Goal: Task Accomplishment & Management: Manage account settings

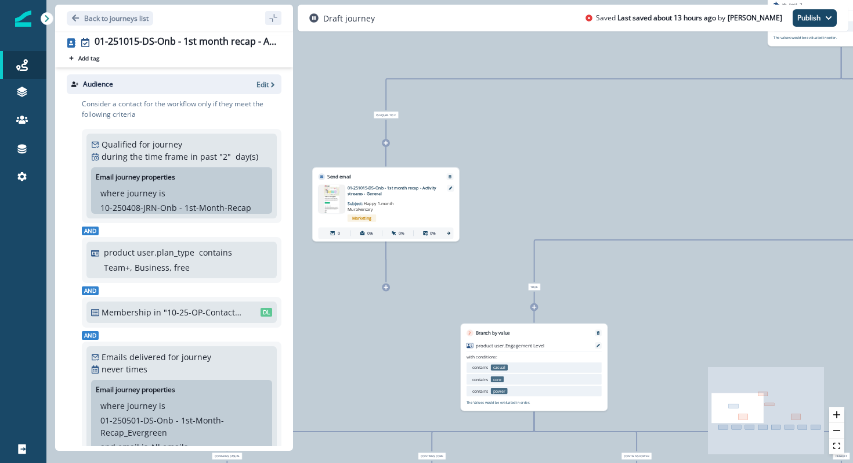
click at [329, 196] on img at bounding box center [332, 199] width 26 height 28
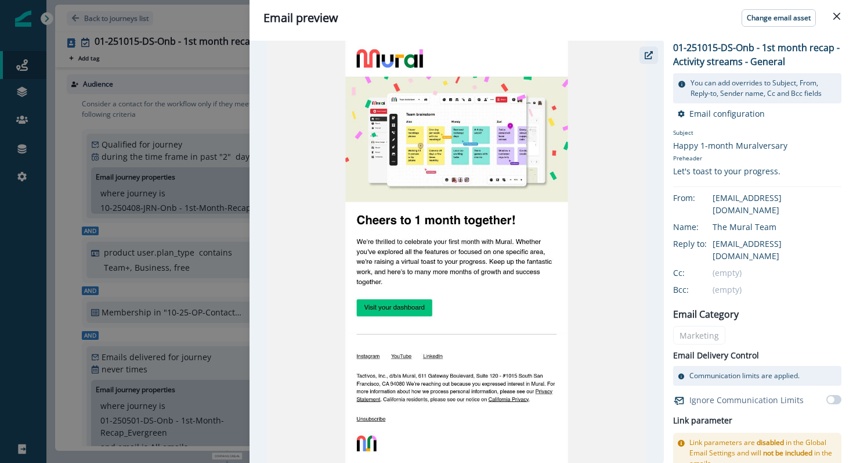
click at [647, 53] on icon "button" at bounding box center [649, 55] width 8 height 8
click at [834, 19] on icon "Close" at bounding box center [837, 16] width 7 height 7
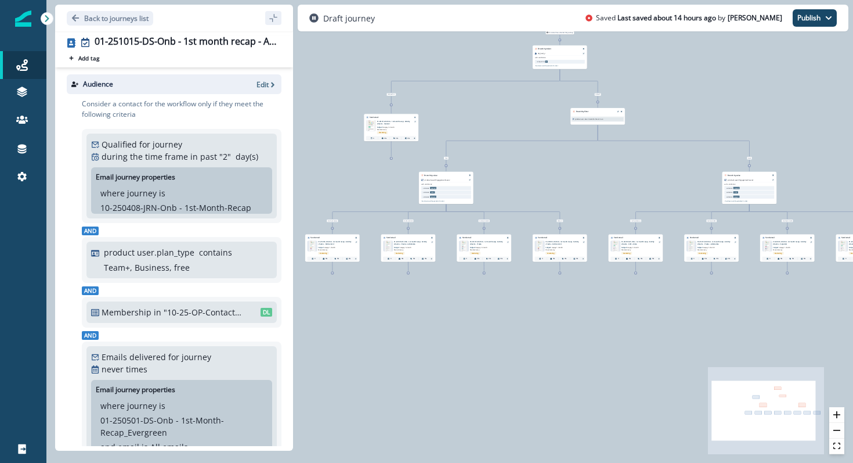
click at [313, 247] on img at bounding box center [312, 246] width 6 height 10
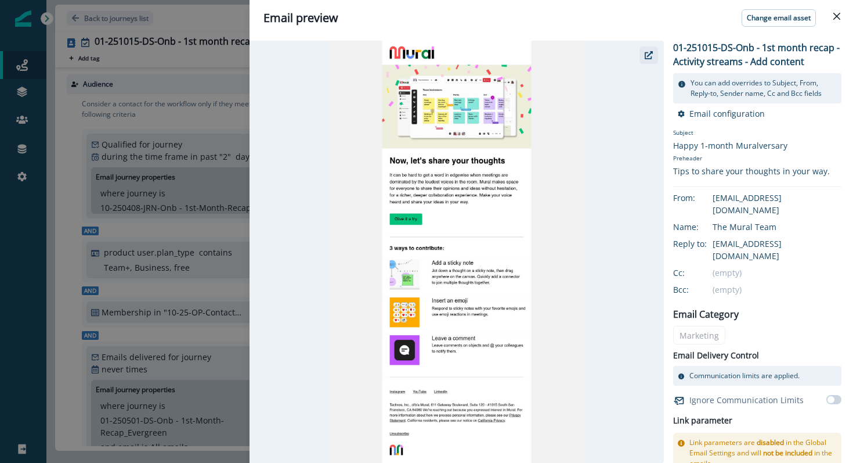
click at [654, 49] on button "button" at bounding box center [649, 54] width 19 height 17
click at [833, 9] on button "Close" at bounding box center [837, 16] width 19 height 19
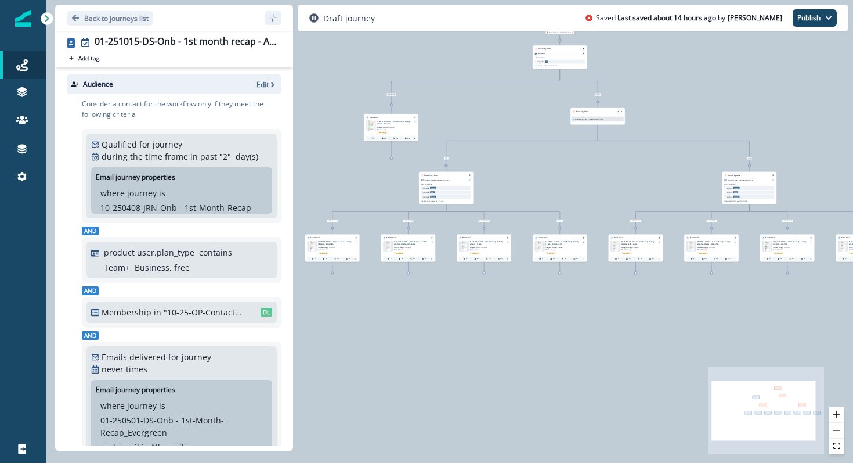
click at [389, 248] on img at bounding box center [388, 246] width 6 height 10
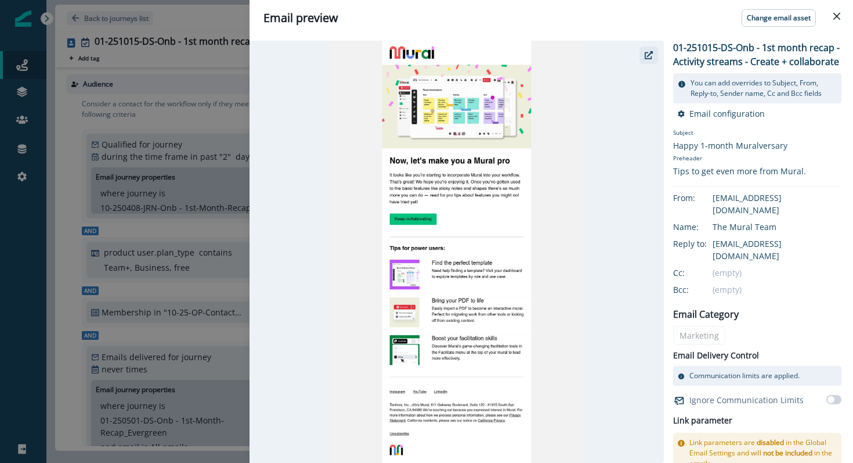
click at [651, 52] on icon "button" at bounding box center [649, 55] width 8 height 8
click at [849, 12] on header "Email preview Change email asset" at bounding box center [552, 18] width 604 height 36
click at [835, 13] on icon "Close" at bounding box center [837, 16] width 7 height 7
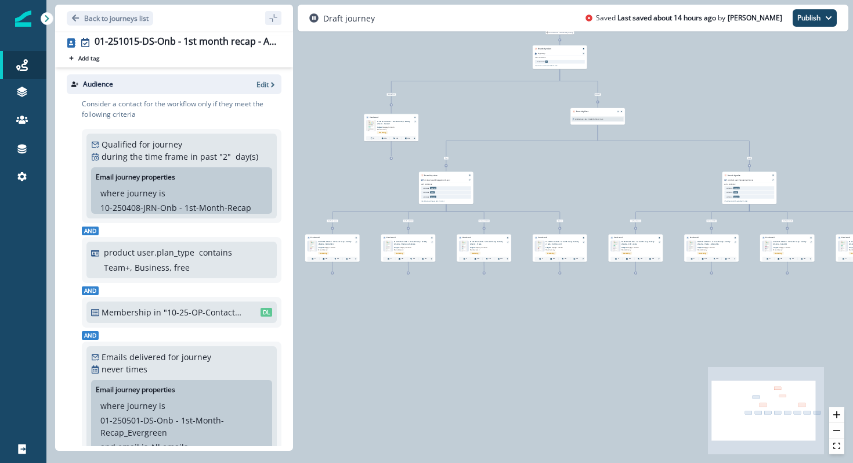
click at [463, 245] on img at bounding box center [464, 246] width 6 height 10
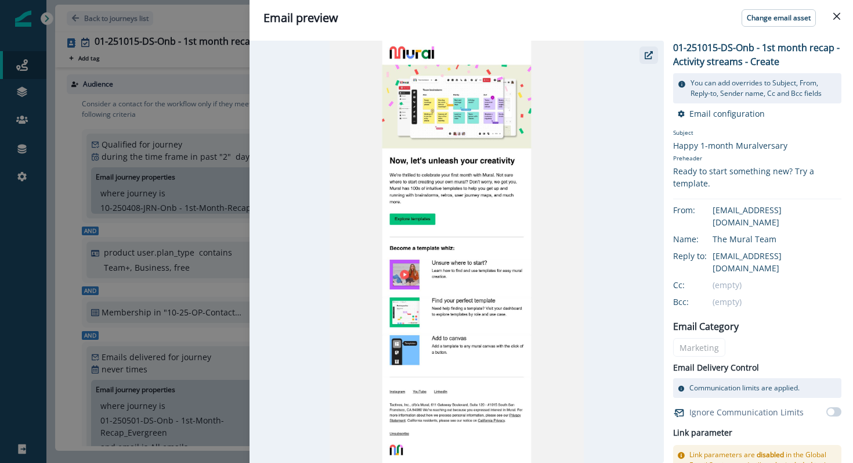
click at [652, 52] on icon "button" at bounding box center [649, 55] width 8 height 8
click at [837, 15] on icon "Close" at bounding box center [837, 16] width 7 height 7
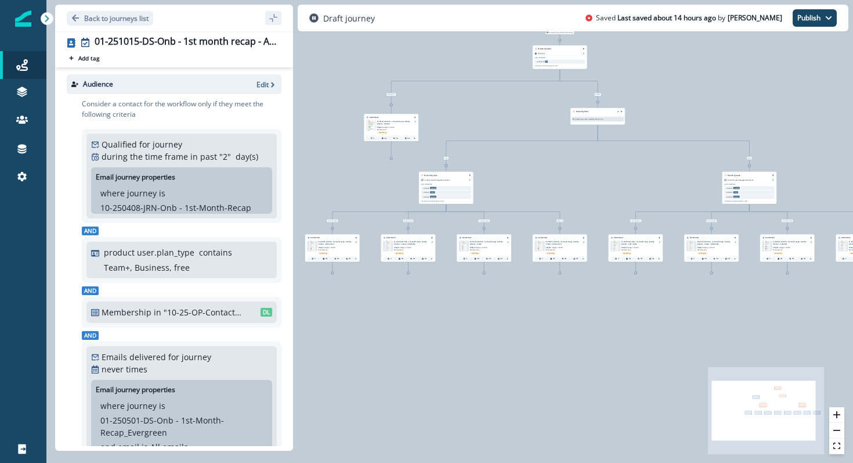
click at [462, 246] on img at bounding box center [464, 246] width 6 height 10
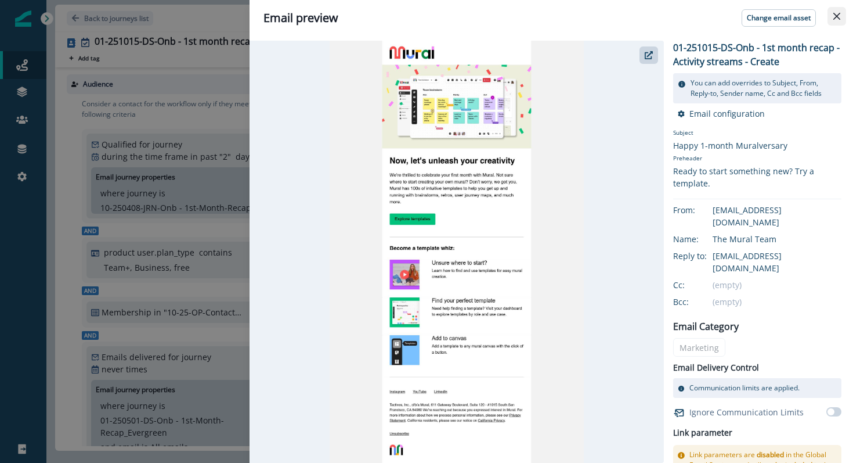
click at [838, 10] on button "Close" at bounding box center [837, 16] width 19 height 19
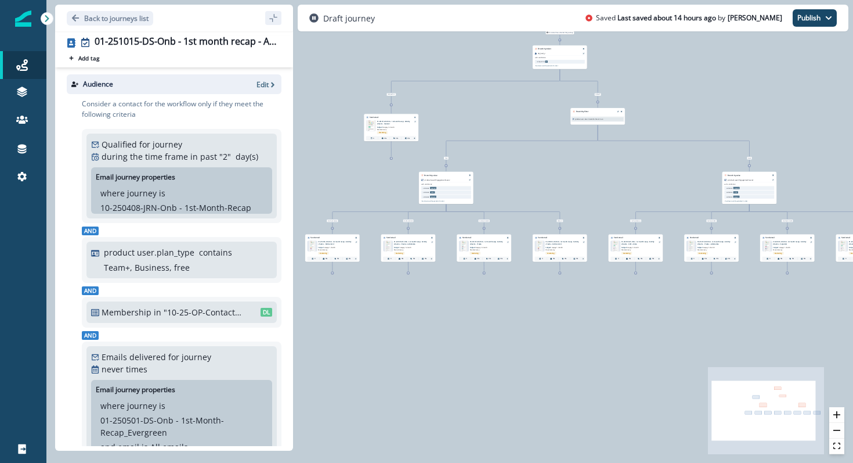
click at [539, 246] on img at bounding box center [540, 246] width 6 height 10
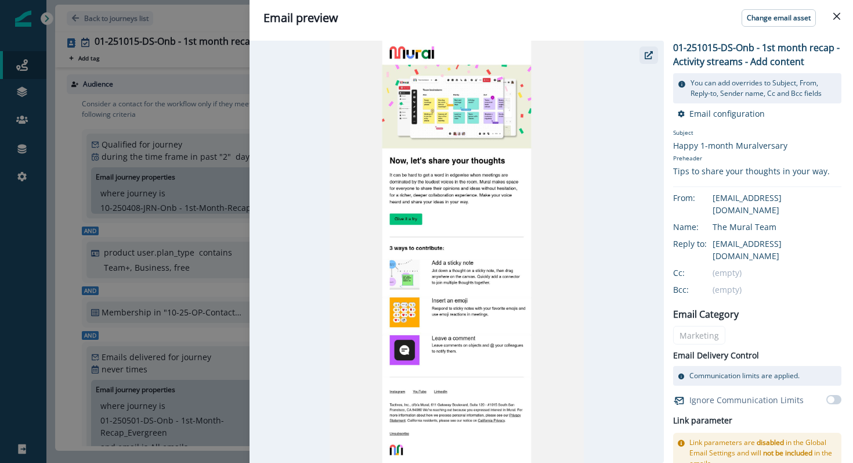
click at [650, 52] on icon "button" at bounding box center [649, 55] width 8 height 8
click at [836, 15] on icon "Close" at bounding box center [837, 16] width 7 height 7
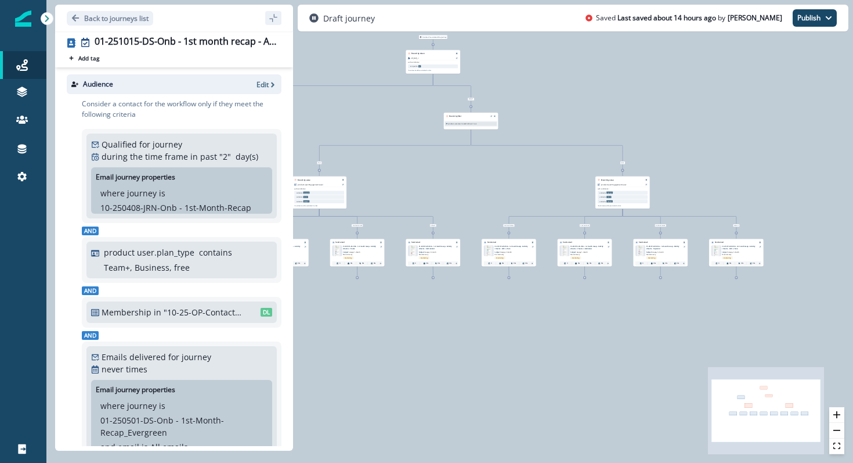
click at [489, 248] on img at bounding box center [488, 251] width 7 height 10
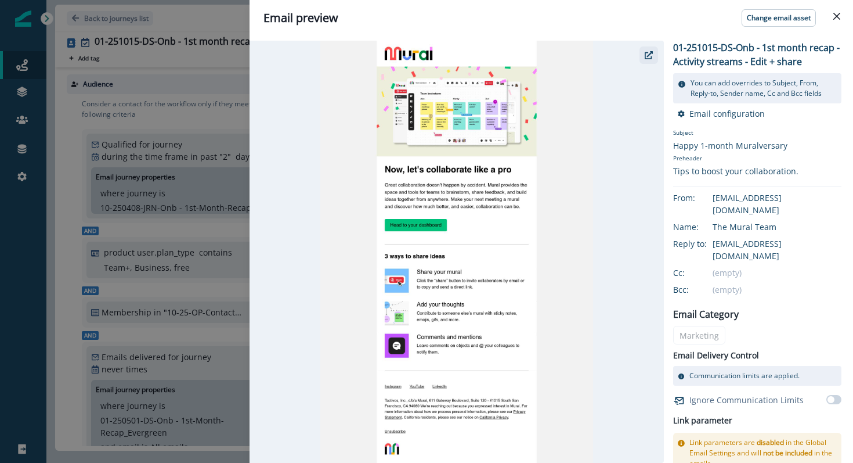
click at [645, 56] on icon "button" at bounding box center [649, 55] width 8 height 8
click at [838, 16] on icon "Close" at bounding box center [837, 16] width 7 height 7
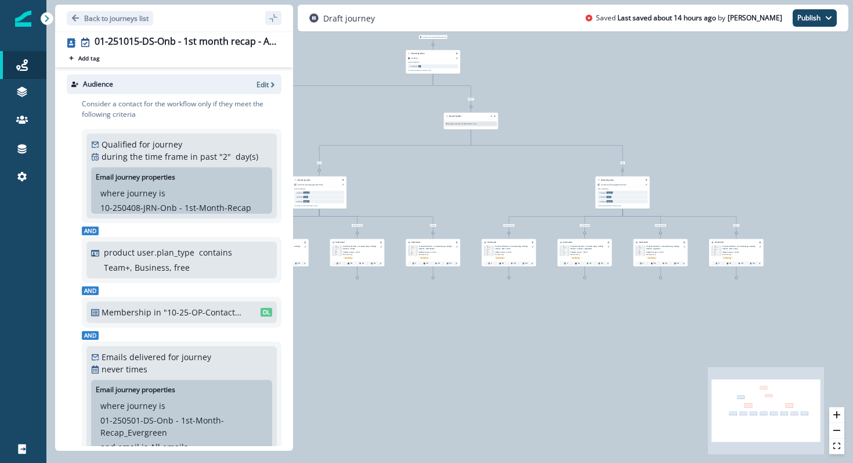
click at [566, 253] on img at bounding box center [564, 251] width 6 height 10
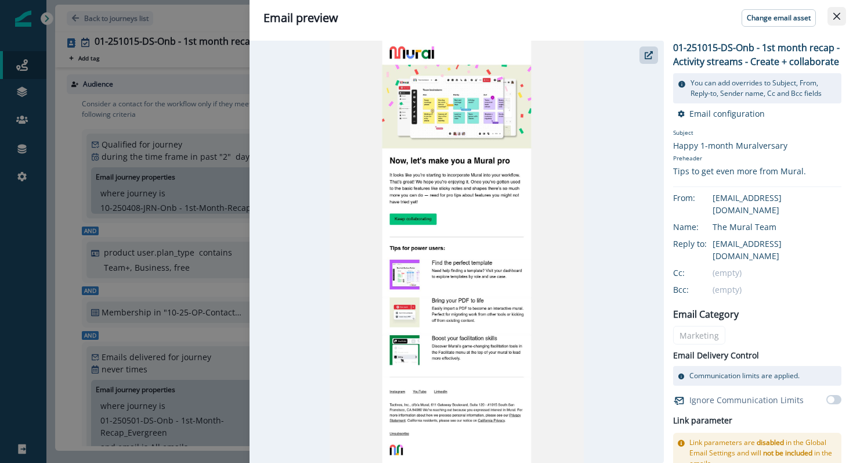
click at [841, 13] on button "Close" at bounding box center [837, 16] width 19 height 19
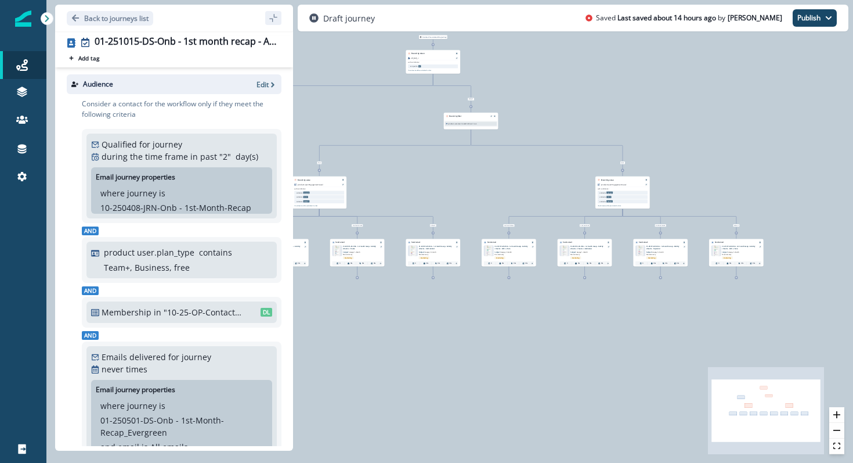
click at [638, 244] on div "Email asset changed, journey reports will be subject to change This asset has o…" at bounding box center [660, 255] width 55 height 23
click at [640, 251] on img at bounding box center [640, 251] width 6 height 10
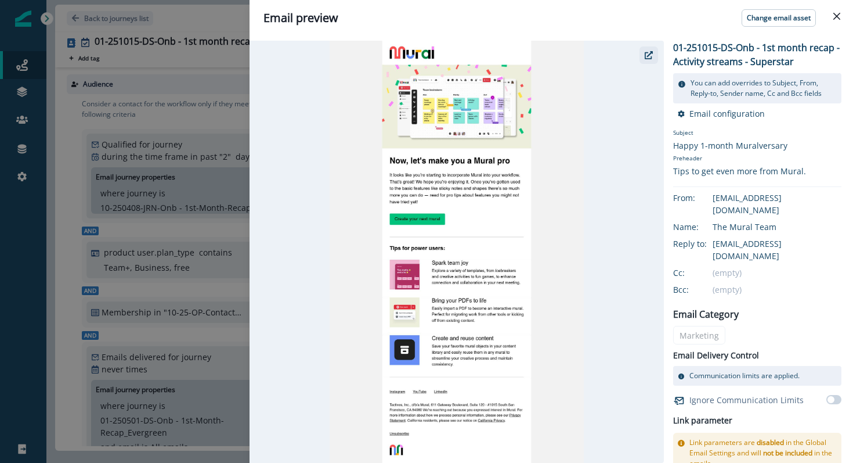
click at [649, 59] on button "button" at bounding box center [649, 54] width 19 height 17
click at [834, 13] on icon "Close" at bounding box center [837, 16] width 7 height 7
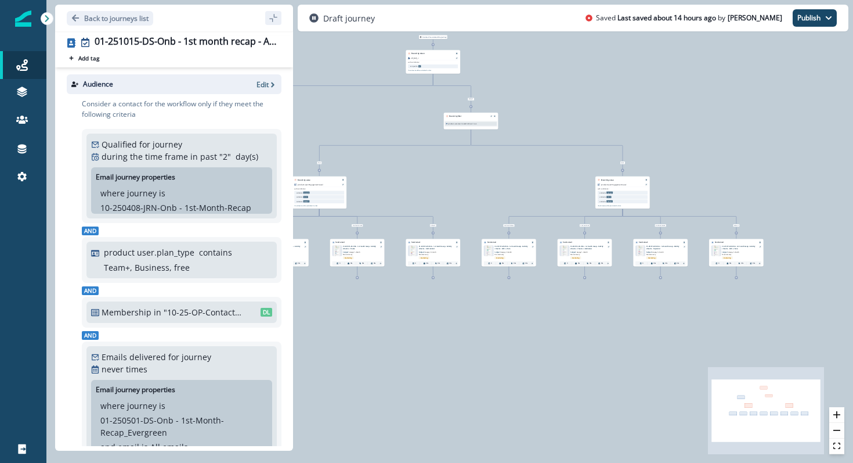
click at [715, 250] on img at bounding box center [716, 251] width 7 height 10
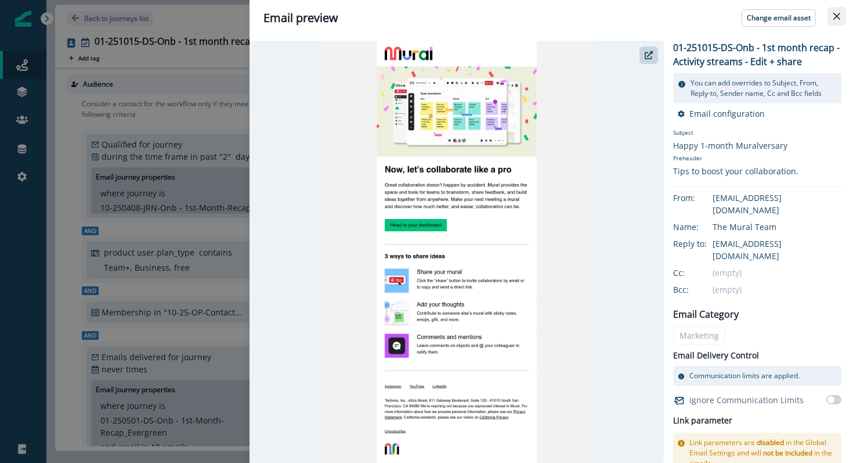
click at [836, 11] on button "Close" at bounding box center [837, 16] width 19 height 19
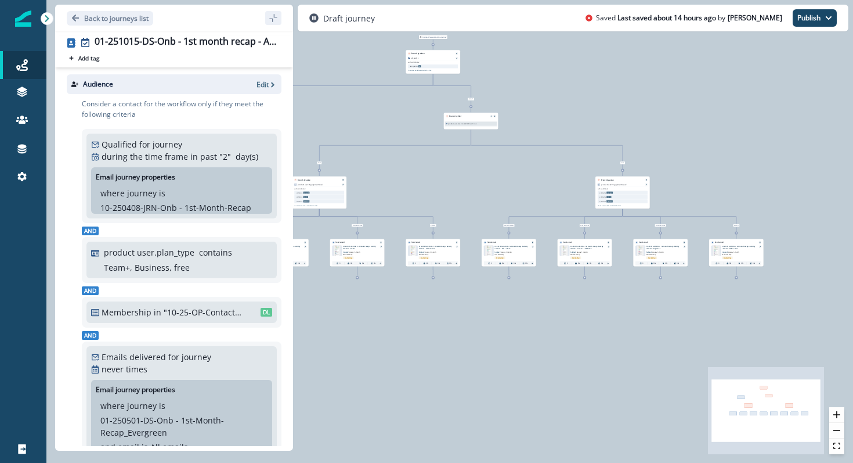
click at [413, 247] on img at bounding box center [413, 251] width 6 height 10
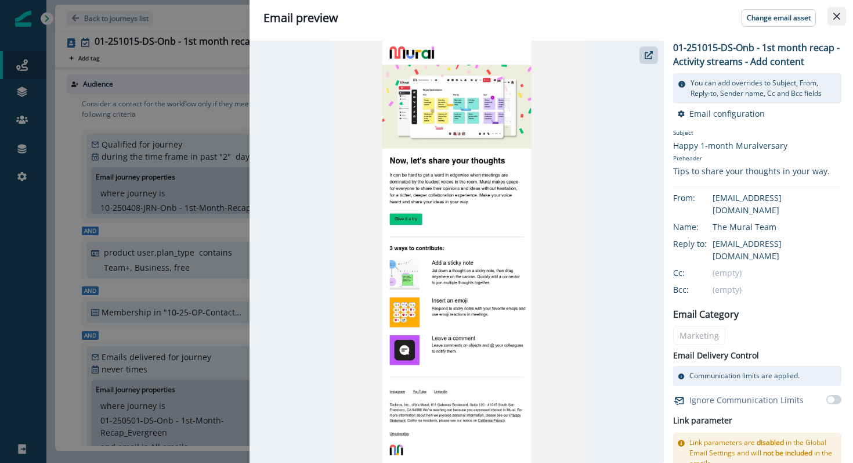
click at [841, 20] on button "Close" at bounding box center [837, 16] width 19 height 19
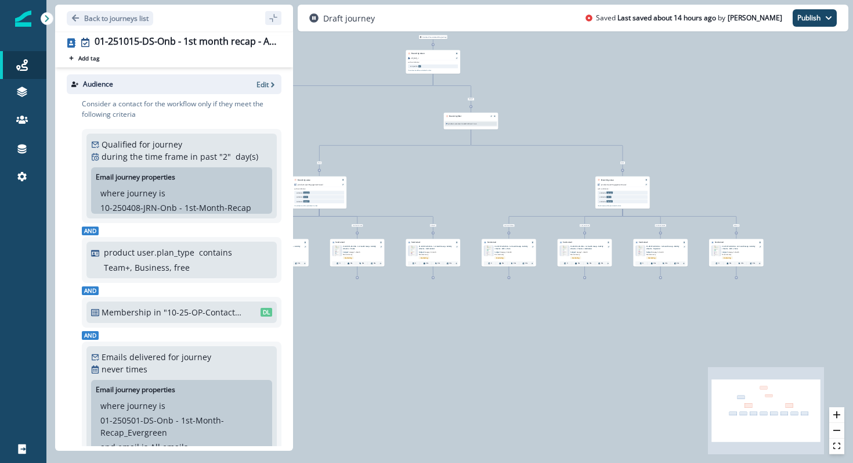
click at [699, 181] on div "0 contact has entered the journey Branch by token ab_test_2 with conditions: is…" at bounding box center [449, 231] width 807 height 463
click at [567, 248] on img at bounding box center [564, 251] width 6 height 10
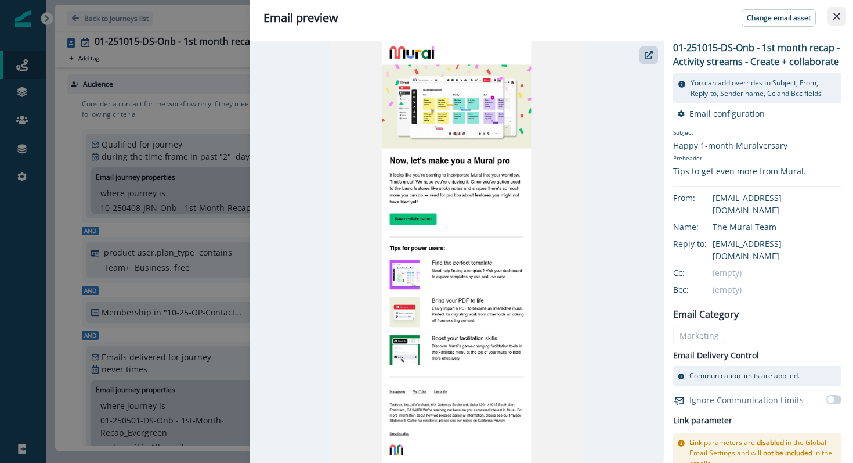
click at [836, 11] on button "Close" at bounding box center [837, 16] width 19 height 19
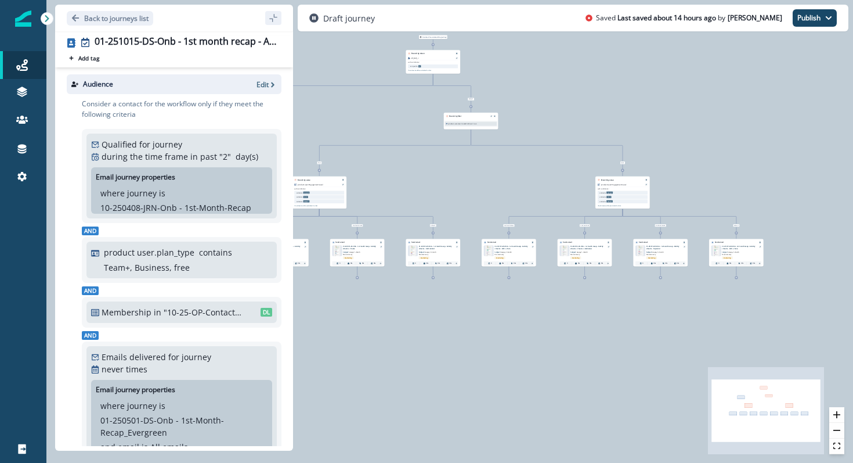
click at [644, 251] on div at bounding box center [641, 251] width 10 height 10
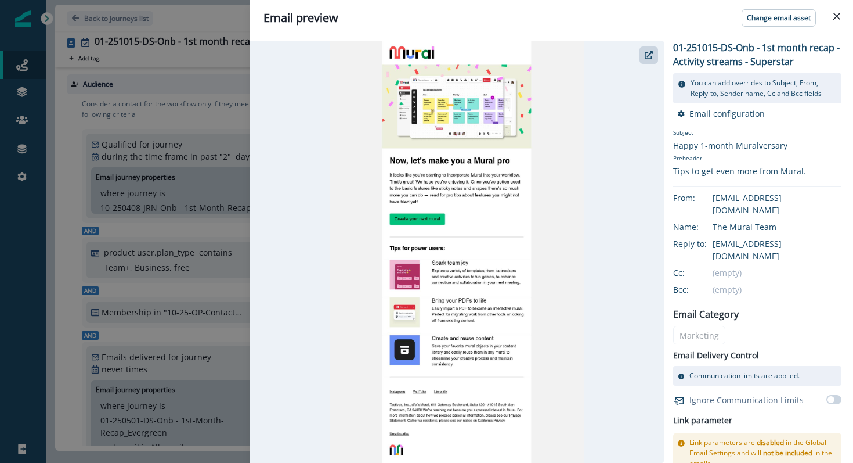
click at [845, 6] on header "Email preview Change email asset" at bounding box center [552, 18] width 604 height 36
click at [841, 14] on button "Close" at bounding box center [837, 16] width 19 height 19
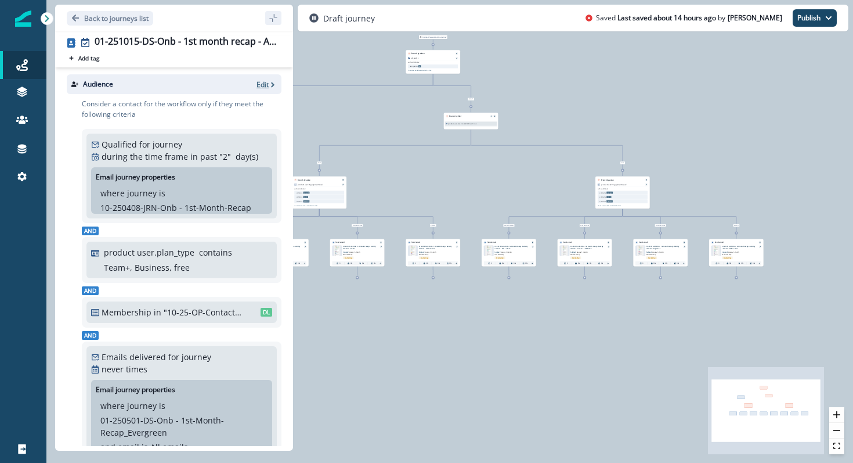
click at [261, 80] on p "Edit" at bounding box center [263, 85] width 12 height 10
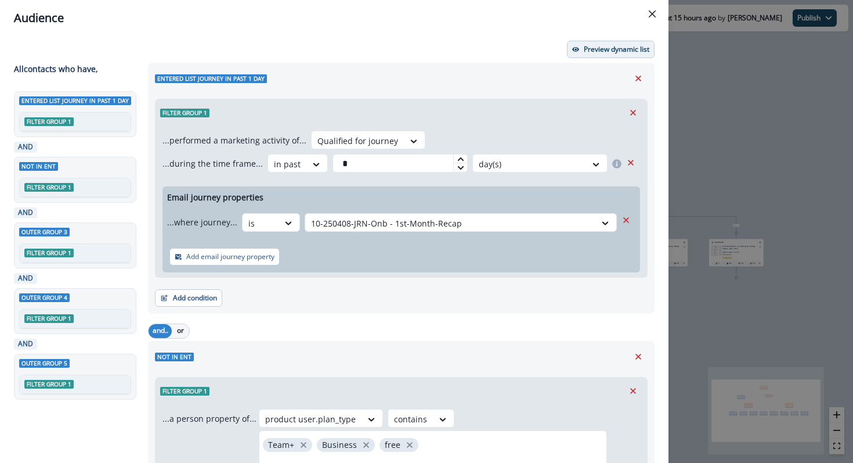
click at [619, 49] on p "Preview dynamic list" at bounding box center [617, 49] width 66 height 8
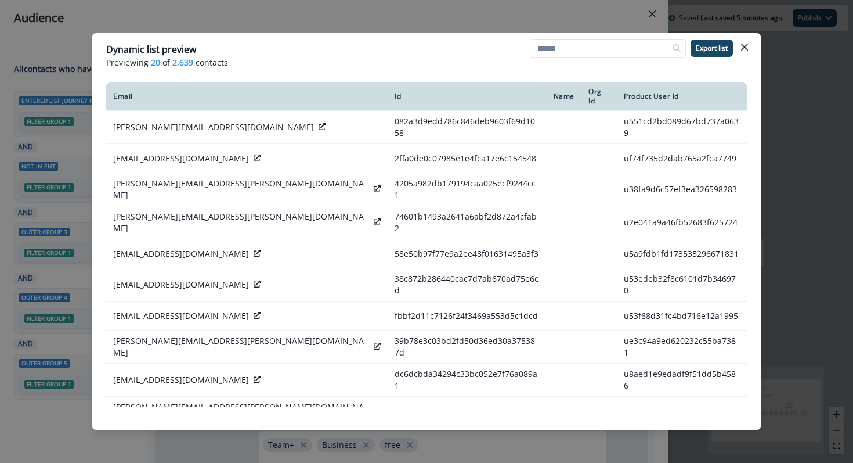
click at [252, 57] on p "Previewing 20 of 2,639 contacts" at bounding box center [426, 62] width 641 height 12
drag, startPoint x: 236, startPoint y: 62, endPoint x: 172, endPoint y: 65, distance: 64.5
click at [172, 65] on p "Previewing 20 of 2,639 contacts" at bounding box center [426, 62] width 641 height 12
copy p "2,639 contacts"
click at [749, 48] on button "Close" at bounding box center [744, 47] width 19 height 19
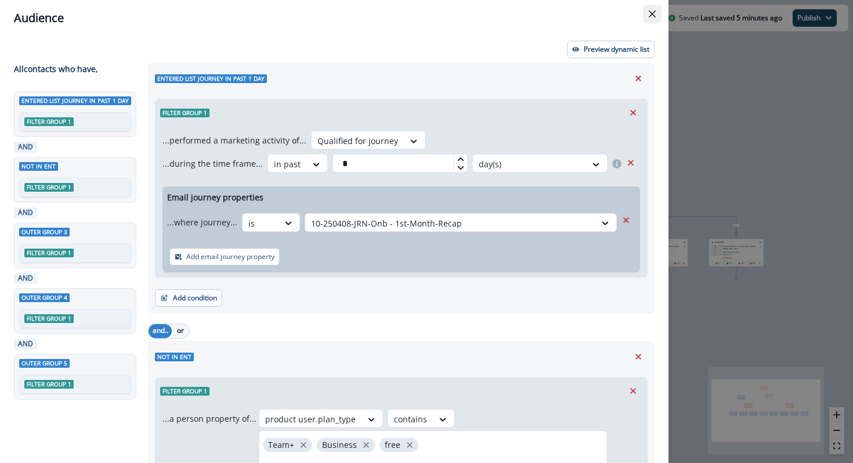
click at [657, 18] on button "Close" at bounding box center [652, 14] width 19 height 19
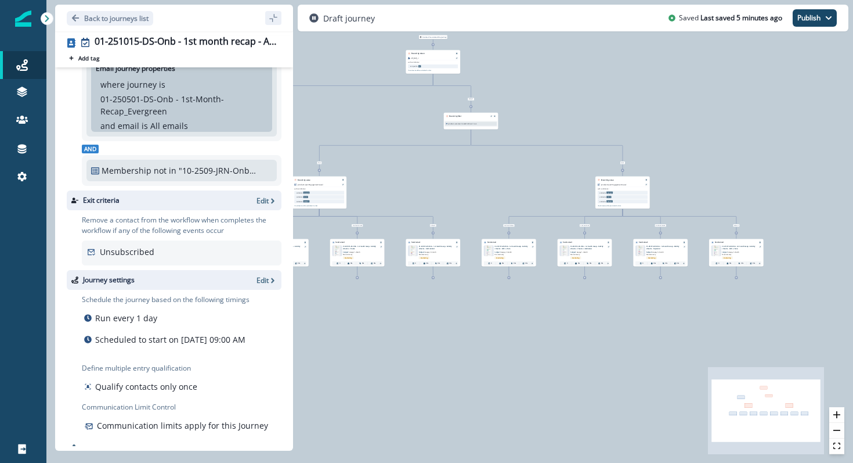
scroll to position [340, 0]
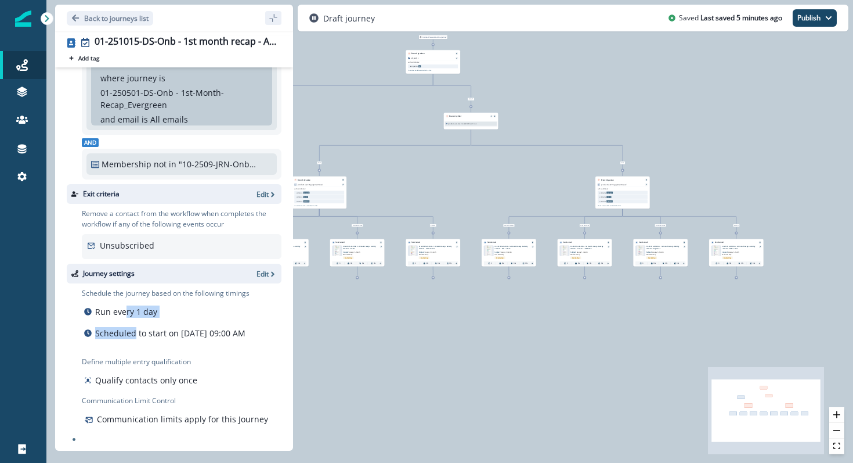
drag, startPoint x: 126, startPoint y: 301, endPoint x: 135, endPoint y: 323, distance: 24.5
click at [135, 323] on div "Schedule the journey based on the following timings Run every 1 day Scheduled t…" at bounding box center [166, 317] width 168 height 58
click at [135, 327] on p "Scheduled to start on [DATE] 09:00 AM" at bounding box center [170, 333] width 150 height 12
drag, startPoint x: 178, startPoint y: 318, endPoint x: 187, endPoint y: 331, distance: 16.7
click at [187, 332] on p "Scheduled to start on [DATE] 09:00 AM" at bounding box center [170, 333] width 150 height 12
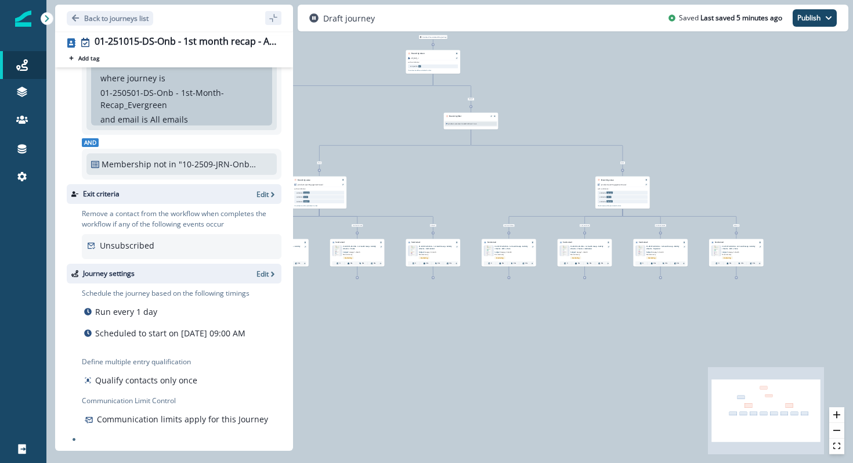
copy p "October 15, 2025 at 09:00 AM"
click at [275, 17] on icon "sidebar collapse toggle" at bounding box center [273, 18] width 8 height 8
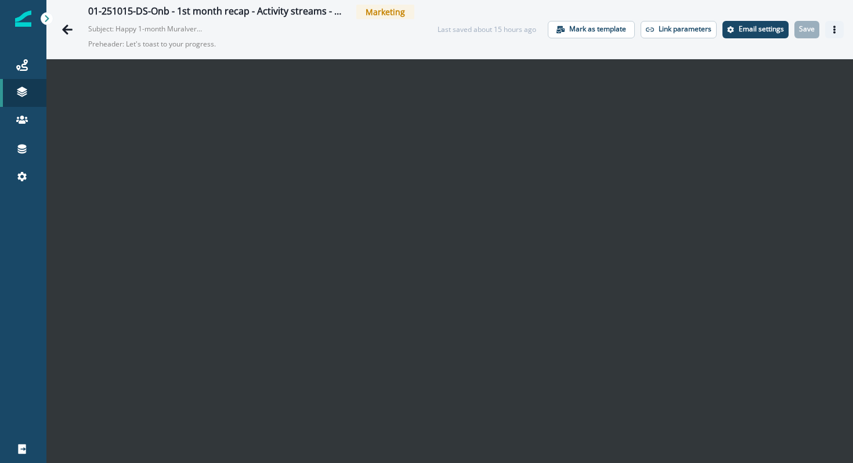
click at [840, 34] on button "Actions" at bounding box center [834, 29] width 19 height 17
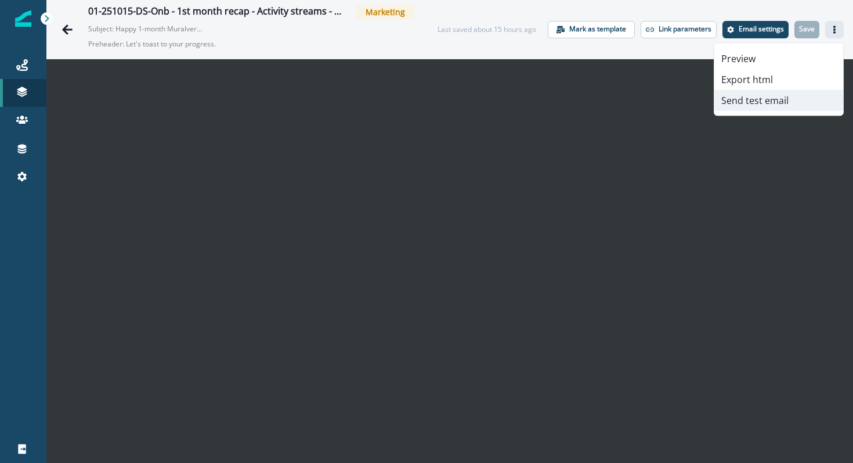
click at [759, 102] on button "Send test email" at bounding box center [779, 100] width 129 height 21
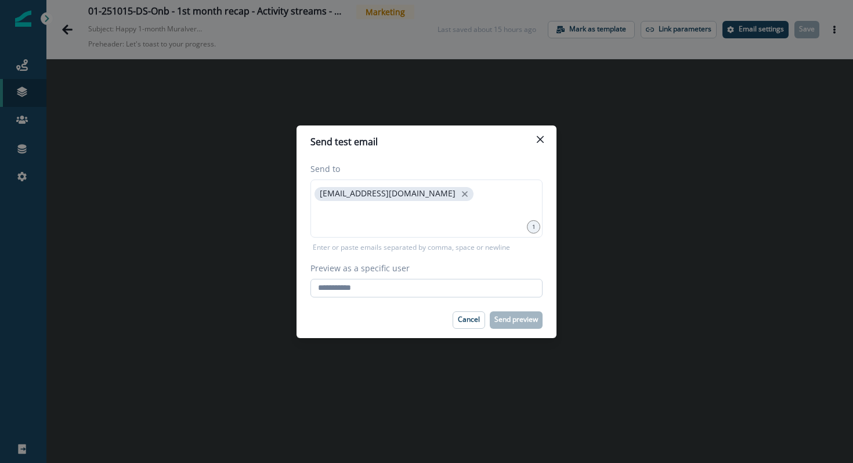
click at [405, 294] on input "Preview as a specific user" at bounding box center [427, 288] width 232 height 19
type input "**********"
click at [402, 319] on div "Cancel Send preview" at bounding box center [427, 319] width 232 height 17
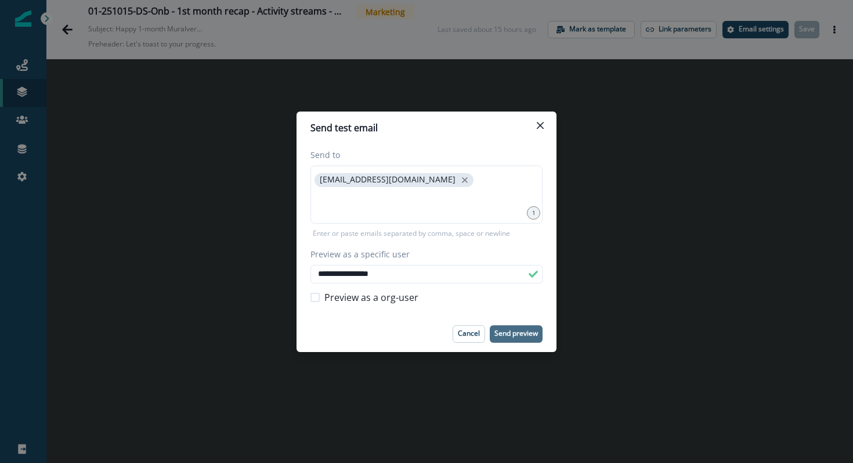
click at [503, 333] on p "Send preview" at bounding box center [517, 333] width 44 height 8
click at [540, 127] on icon "Close" at bounding box center [540, 125] width 7 height 7
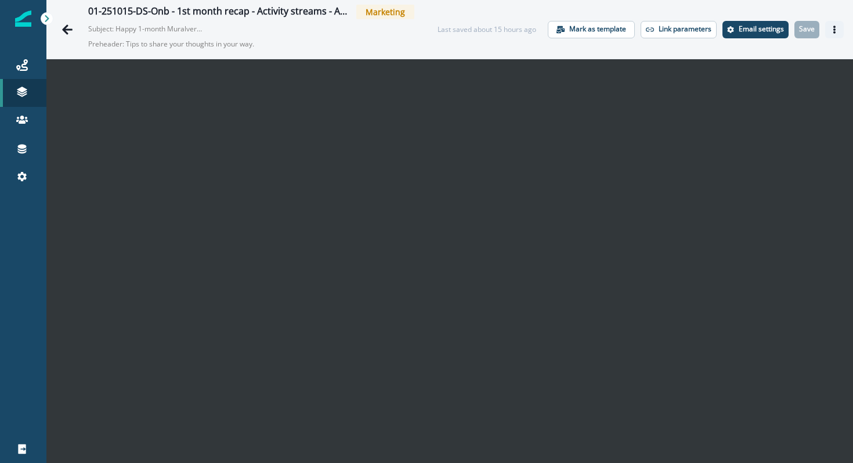
click at [835, 27] on icon "Actions" at bounding box center [835, 30] width 2 height 8
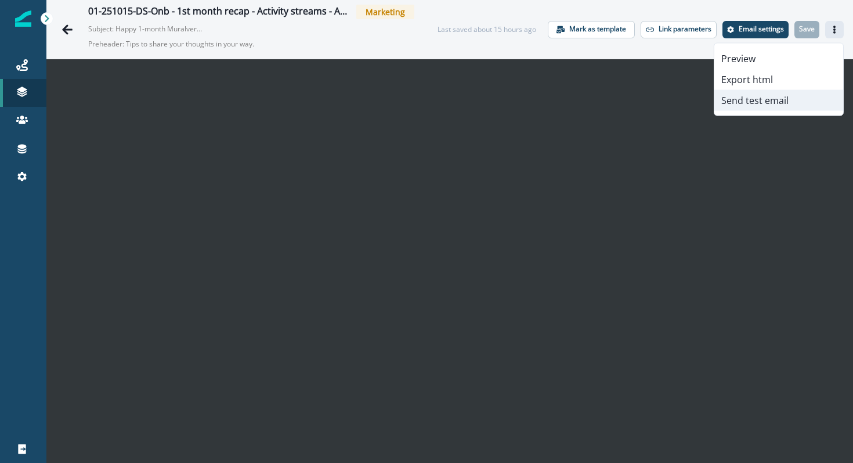
click at [753, 103] on button "Send test email" at bounding box center [779, 100] width 129 height 21
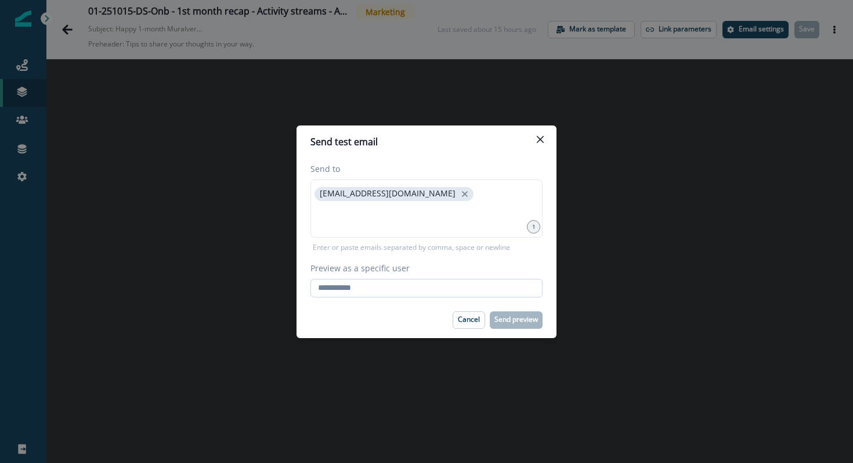
click at [451, 290] on input "Preview as a specific user" at bounding box center [427, 288] width 232 height 19
type input "**********"
click at [424, 312] on div "Cancel Send preview" at bounding box center [427, 319] width 232 height 17
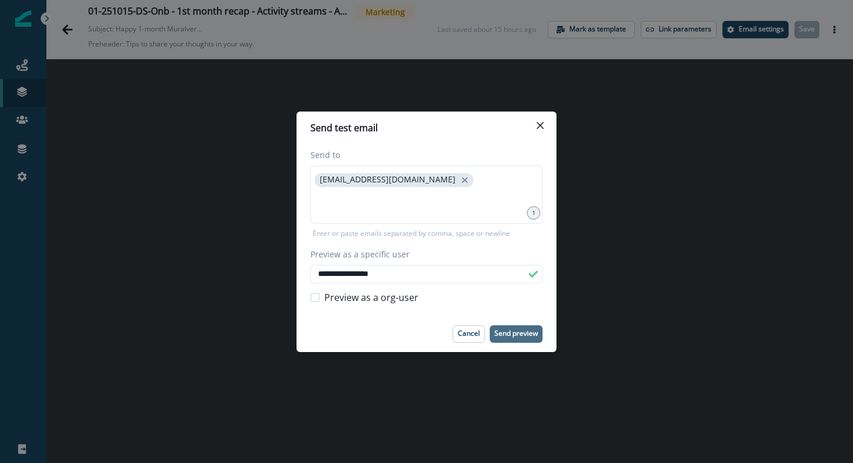
click at [514, 330] on p "Send preview" at bounding box center [517, 333] width 44 height 8
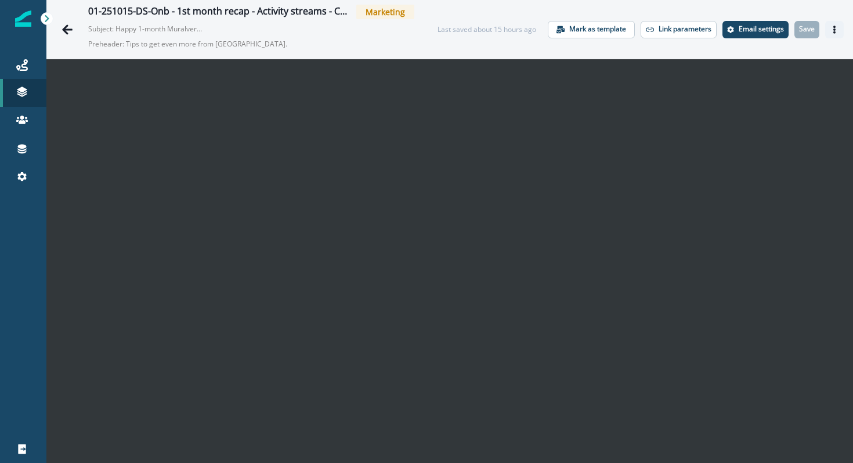
click at [835, 30] on icon "Actions" at bounding box center [835, 30] width 2 height 8
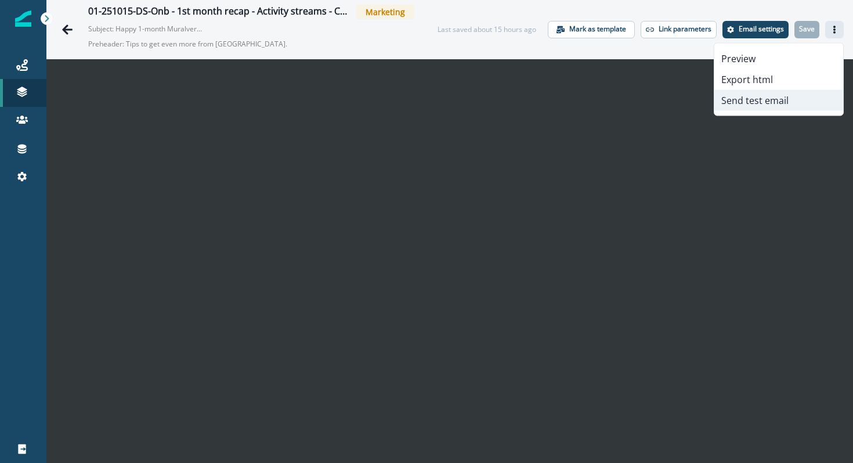
click at [771, 104] on button "Send test email" at bounding box center [779, 100] width 129 height 21
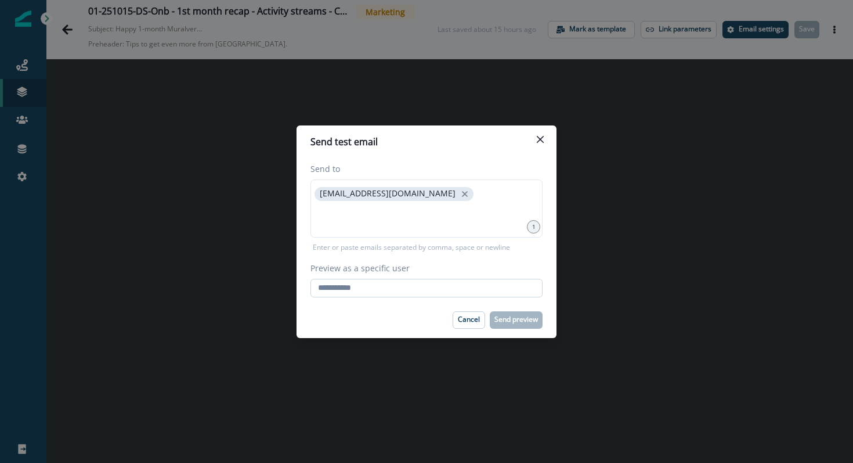
click at [355, 292] on input "Preview as a specific user" at bounding box center [427, 288] width 232 height 19
type input "**********"
click at [388, 306] on footer "Cancel Send preview" at bounding box center [427, 320] width 260 height 36
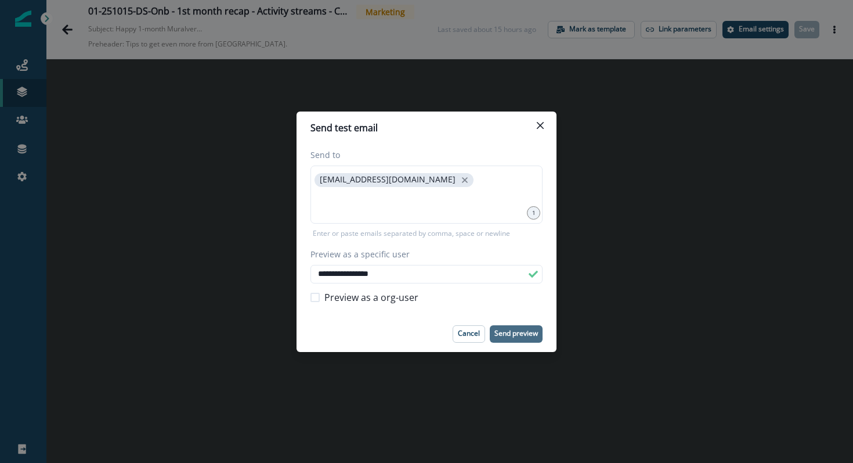
click at [509, 331] on p "Send preview" at bounding box center [517, 333] width 44 height 8
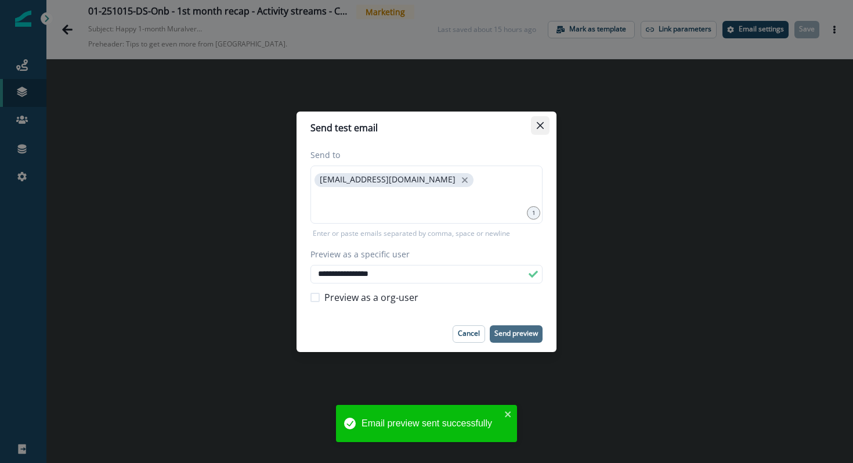
click at [539, 128] on button "Close" at bounding box center [540, 125] width 19 height 19
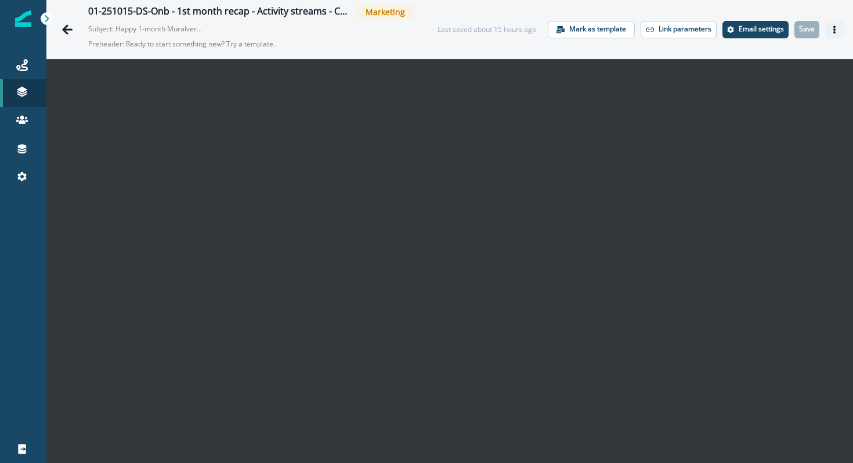
click at [836, 30] on icon "Actions" at bounding box center [835, 30] width 8 height 8
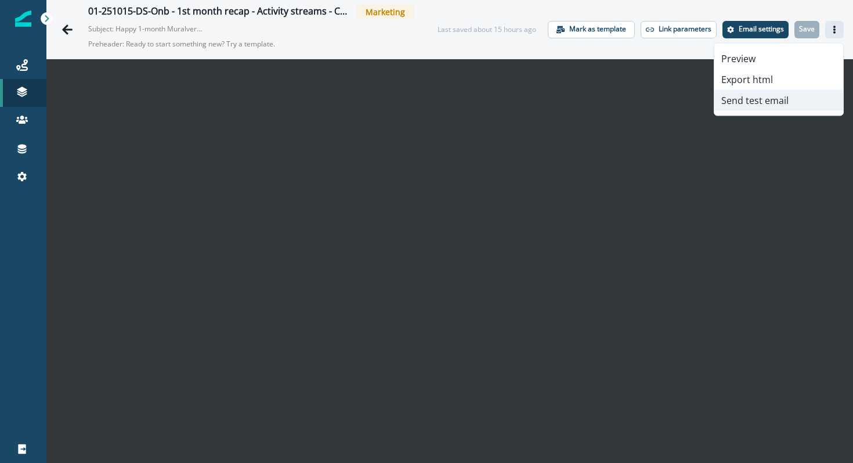
click at [795, 99] on button "Send test email" at bounding box center [779, 100] width 129 height 21
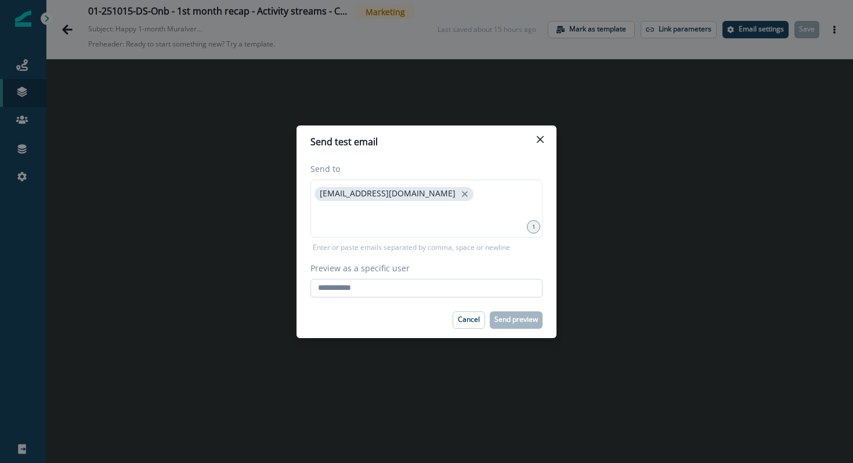
click at [392, 292] on input "Preview as a specific user" at bounding box center [427, 288] width 232 height 19
type input "**********"
click at [392, 308] on footer "Cancel Send preview" at bounding box center [427, 320] width 260 height 36
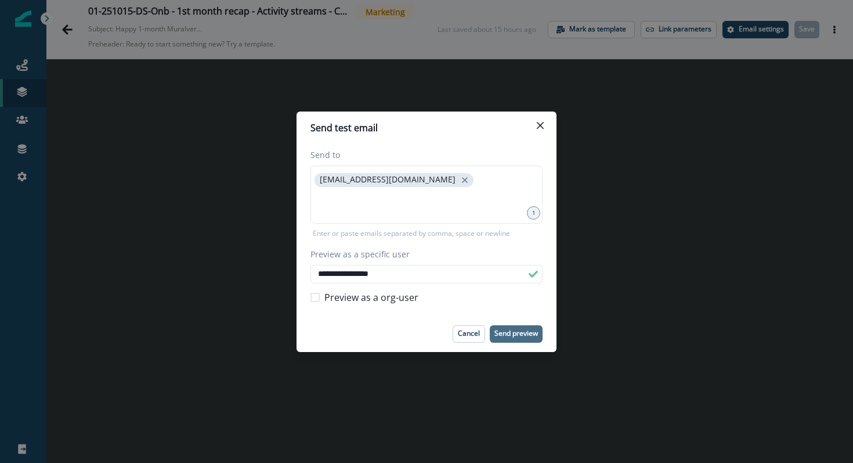
click at [517, 332] on p "Send preview" at bounding box center [517, 333] width 44 height 8
click at [511, 333] on p "Send preview" at bounding box center [517, 333] width 44 height 8
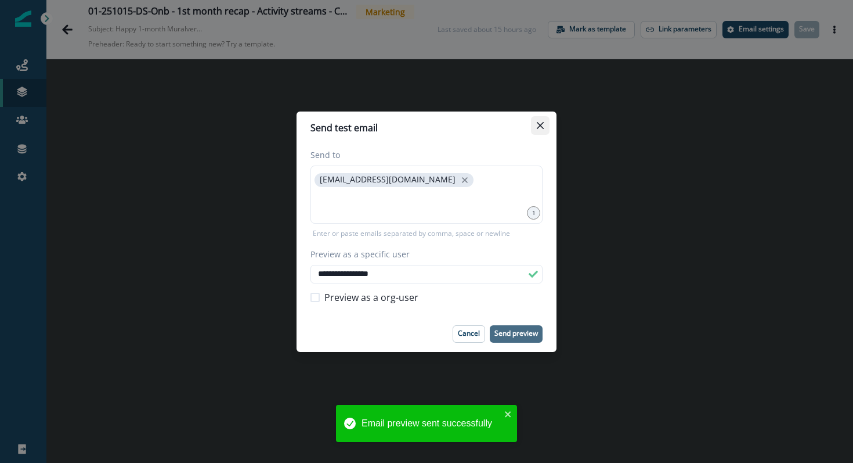
click at [542, 121] on button "Close" at bounding box center [540, 125] width 19 height 19
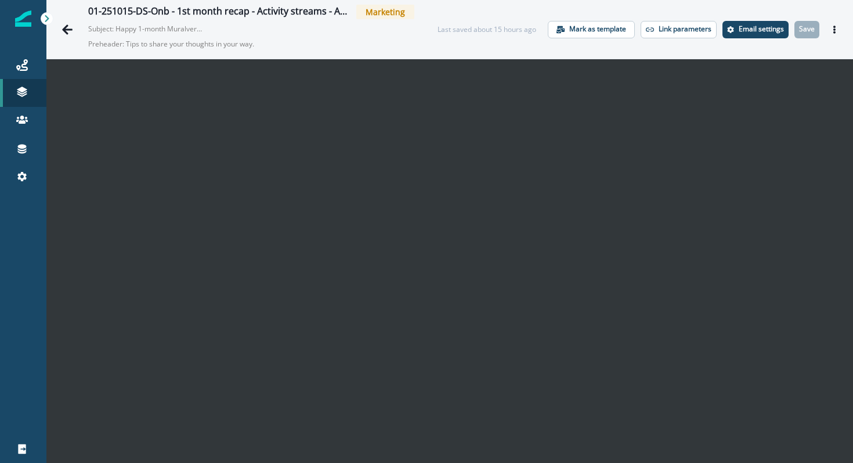
click at [844, 32] on div "01-251015-DS-Onb - 1st month recap - Activity streams - Add content Marketing S…" at bounding box center [449, 29] width 807 height 59
click at [839, 32] on button "Actions" at bounding box center [834, 29] width 19 height 17
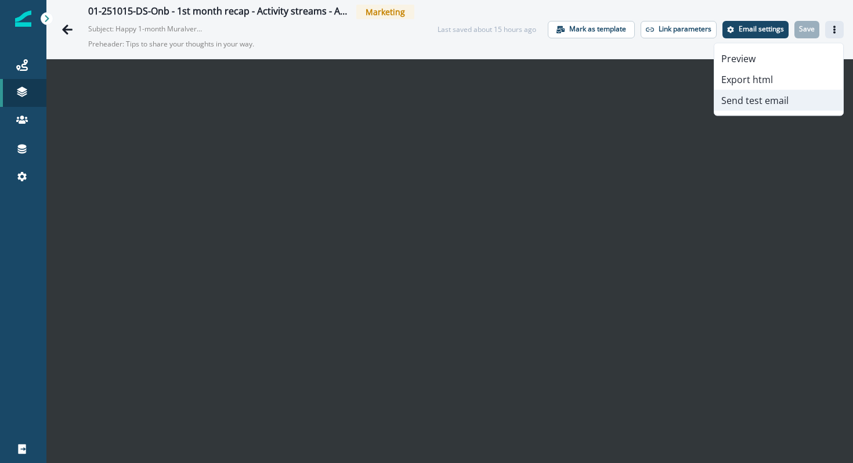
click at [798, 98] on button "Send test email" at bounding box center [779, 100] width 129 height 21
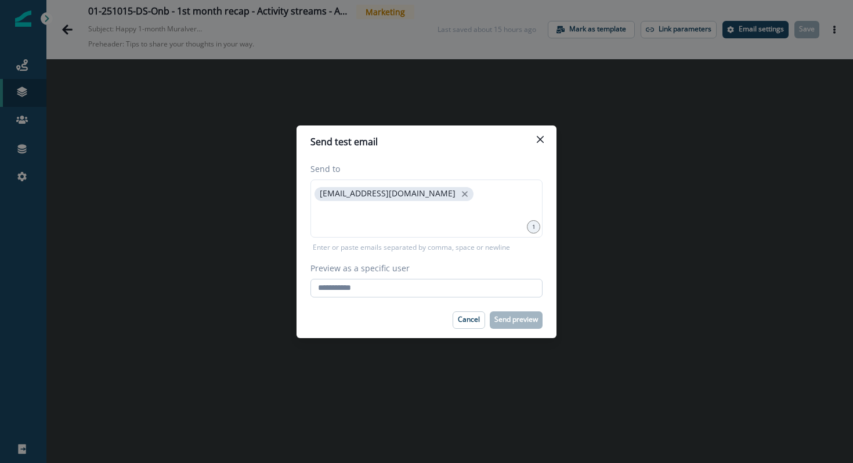
click at [364, 290] on input "Preview as a specific user" at bounding box center [427, 288] width 232 height 19
type input "**********"
click at [381, 314] on div "Cancel Send preview" at bounding box center [427, 319] width 232 height 17
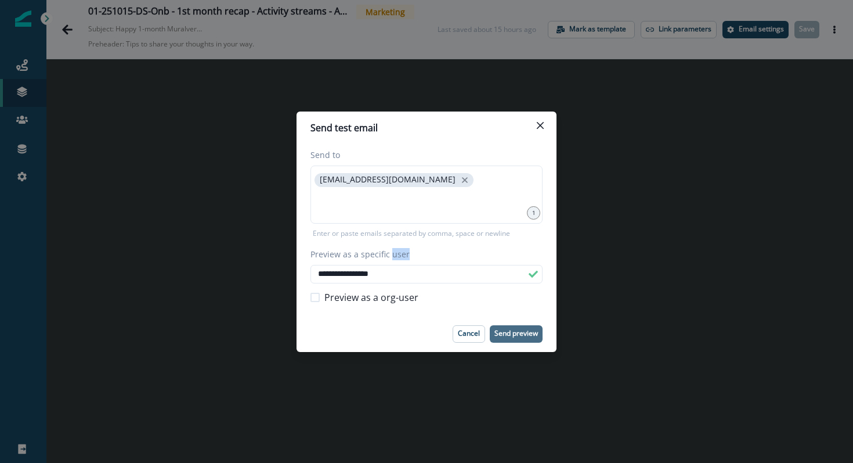
click at [517, 330] on p "Send preview" at bounding box center [517, 333] width 44 height 8
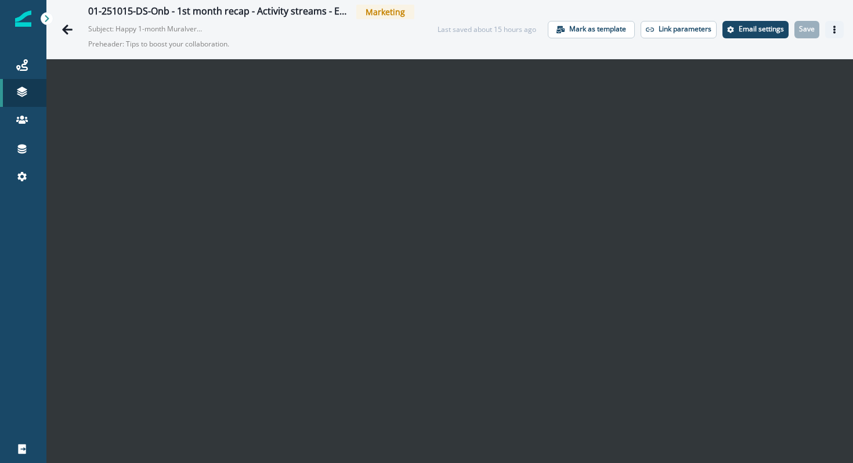
click at [838, 28] on icon "Actions" at bounding box center [835, 30] width 8 height 8
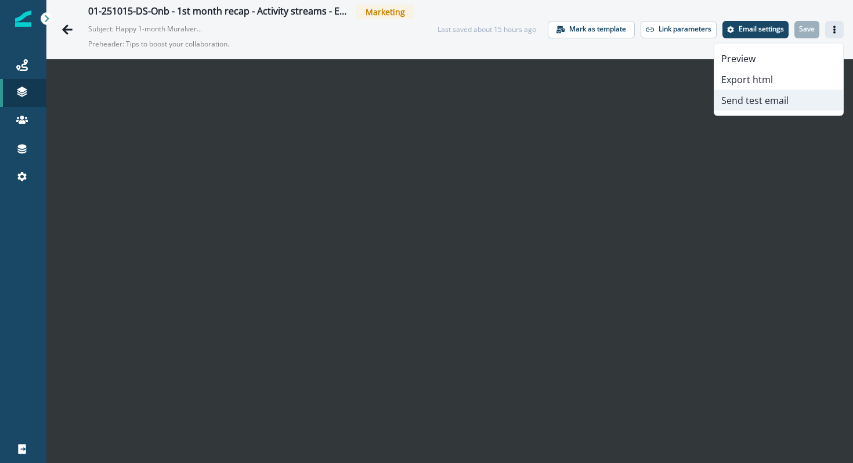
click at [763, 97] on button "Send test email" at bounding box center [779, 100] width 129 height 21
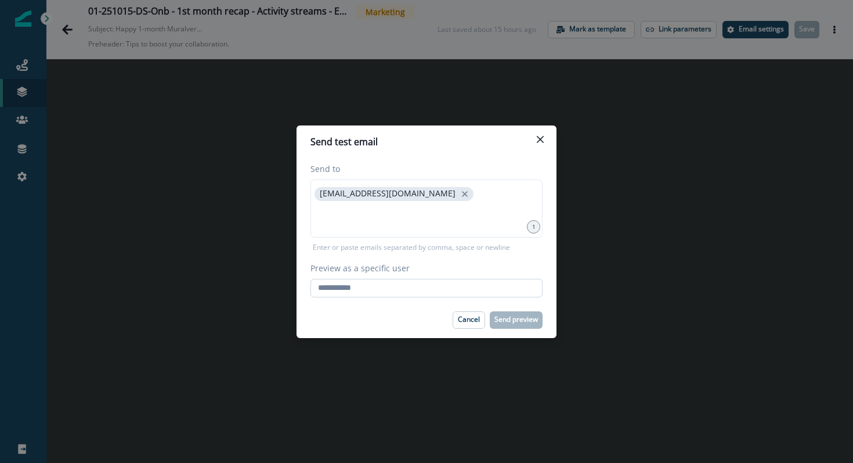
click at [448, 295] on input "Preview as a specific user" at bounding box center [427, 288] width 232 height 19
type input "**********"
click at [416, 322] on div "Cancel Send preview" at bounding box center [427, 319] width 232 height 17
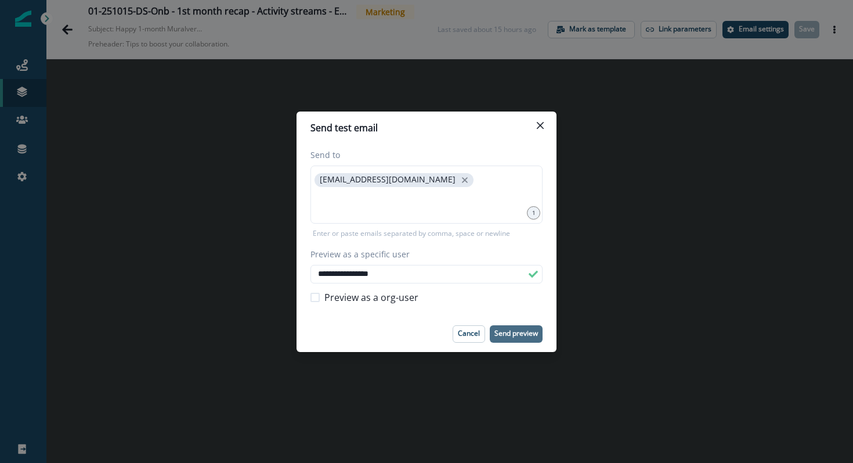
click at [507, 329] on p "Send preview" at bounding box center [517, 333] width 44 height 8
click at [543, 118] on button "Close" at bounding box center [540, 125] width 19 height 19
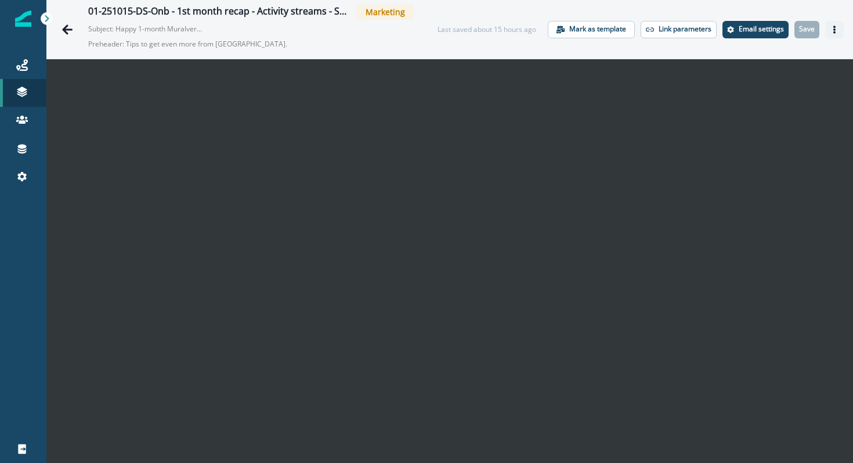
click at [842, 31] on button "Actions" at bounding box center [834, 29] width 19 height 17
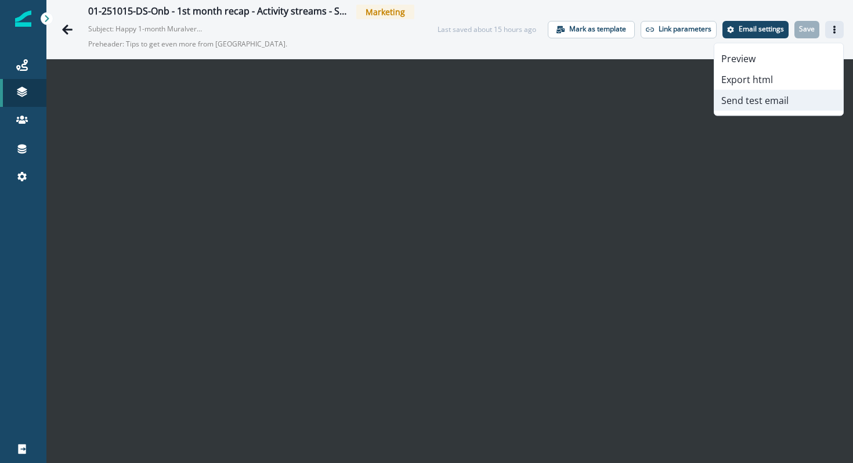
click at [749, 107] on button "Send test email" at bounding box center [779, 100] width 129 height 21
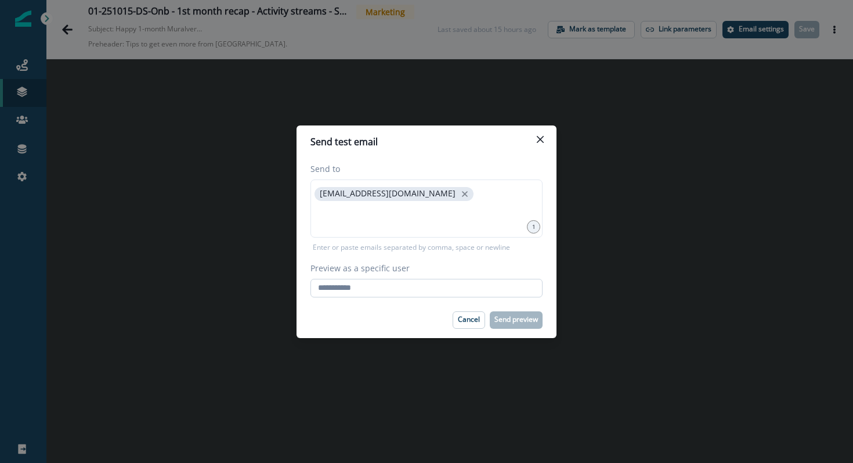
click at [442, 295] on input "Preview as a specific user" at bounding box center [427, 288] width 232 height 19
type input "**********"
click at [394, 315] on div "Cancel Send preview" at bounding box center [427, 319] width 232 height 17
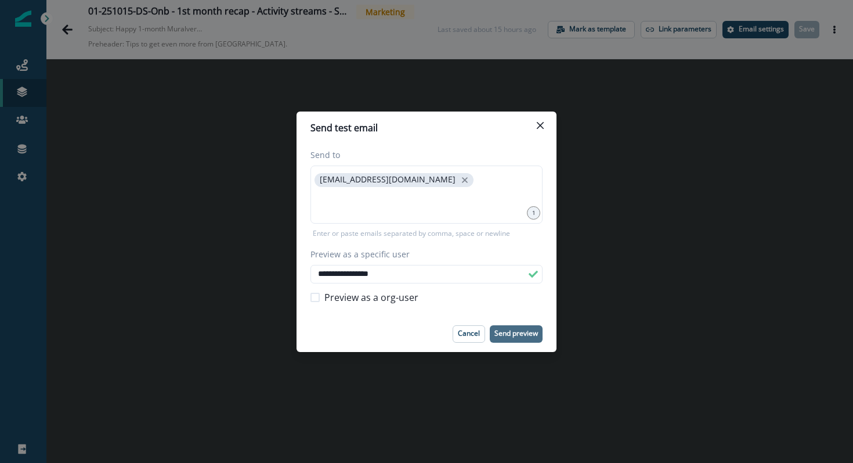
click at [513, 327] on button "Send preview" at bounding box center [516, 333] width 53 height 17
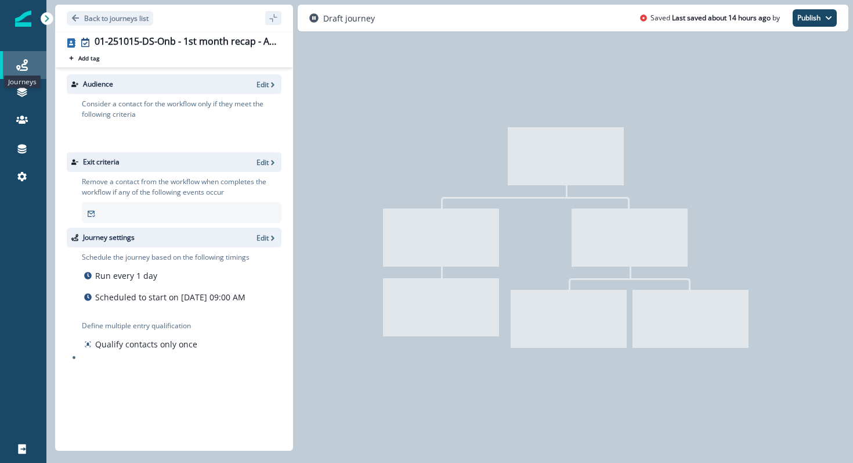
click at [19, 62] on icon at bounding box center [22, 65] width 12 height 12
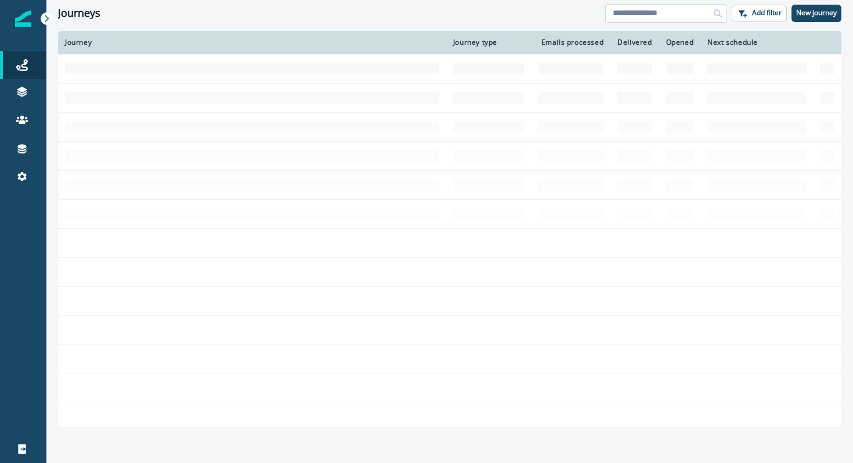
click at [637, 21] on input at bounding box center [666, 13] width 122 height 19
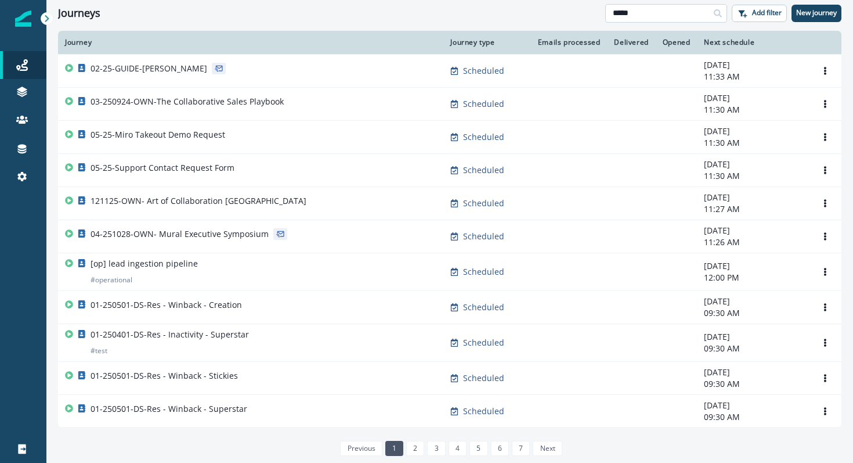
type input "*****"
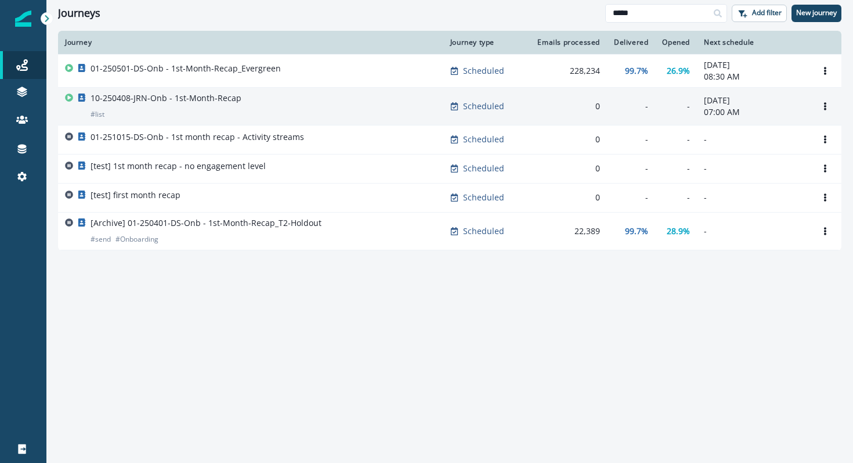
click at [104, 99] on p "10-250408-JRN-Onb - 1st-Month-Recap" at bounding box center [166, 98] width 151 height 12
